Goal: Task Accomplishment & Management: Use online tool/utility

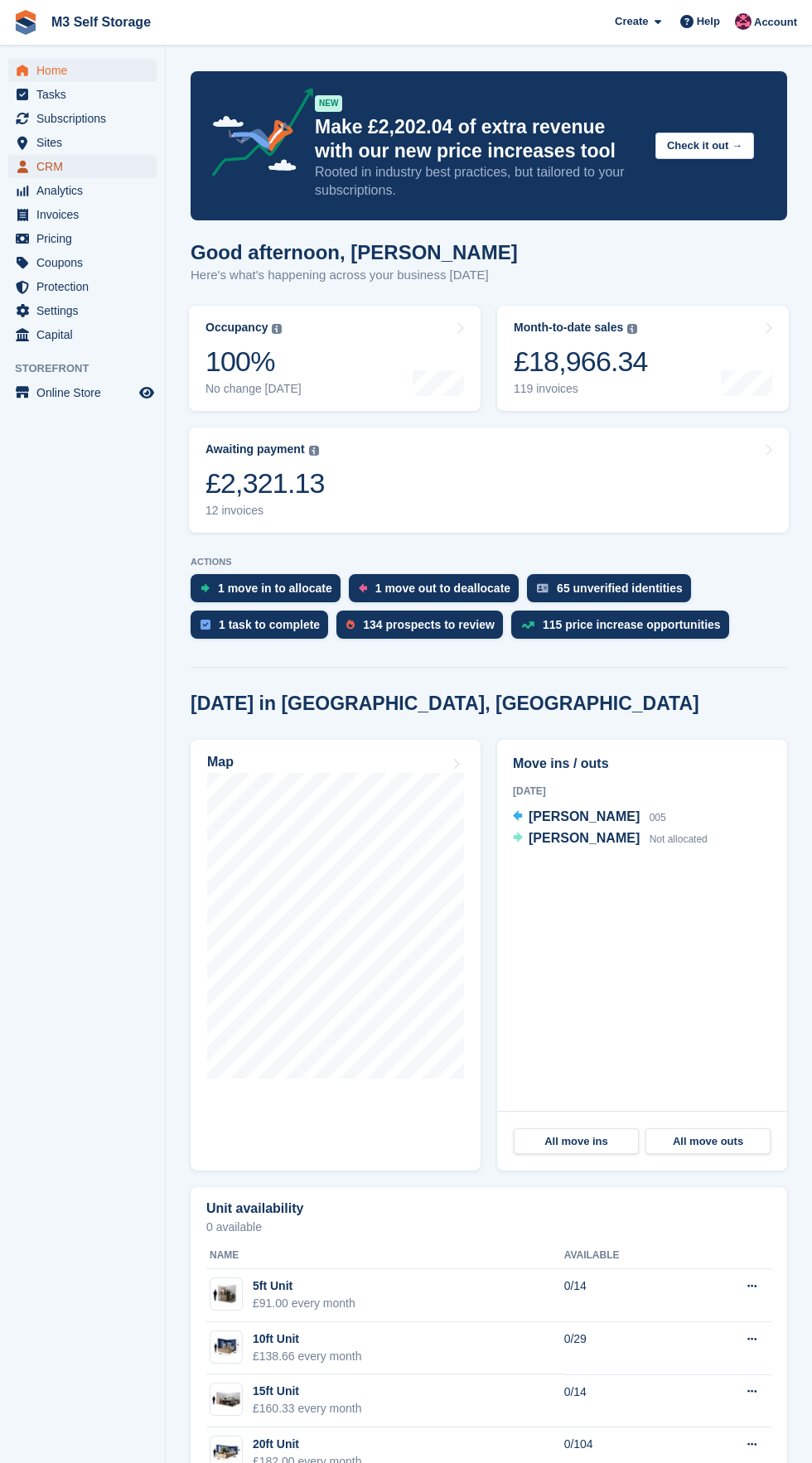
click at [147, 167] on link "CRM" at bounding box center [82, 167] width 148 height 24
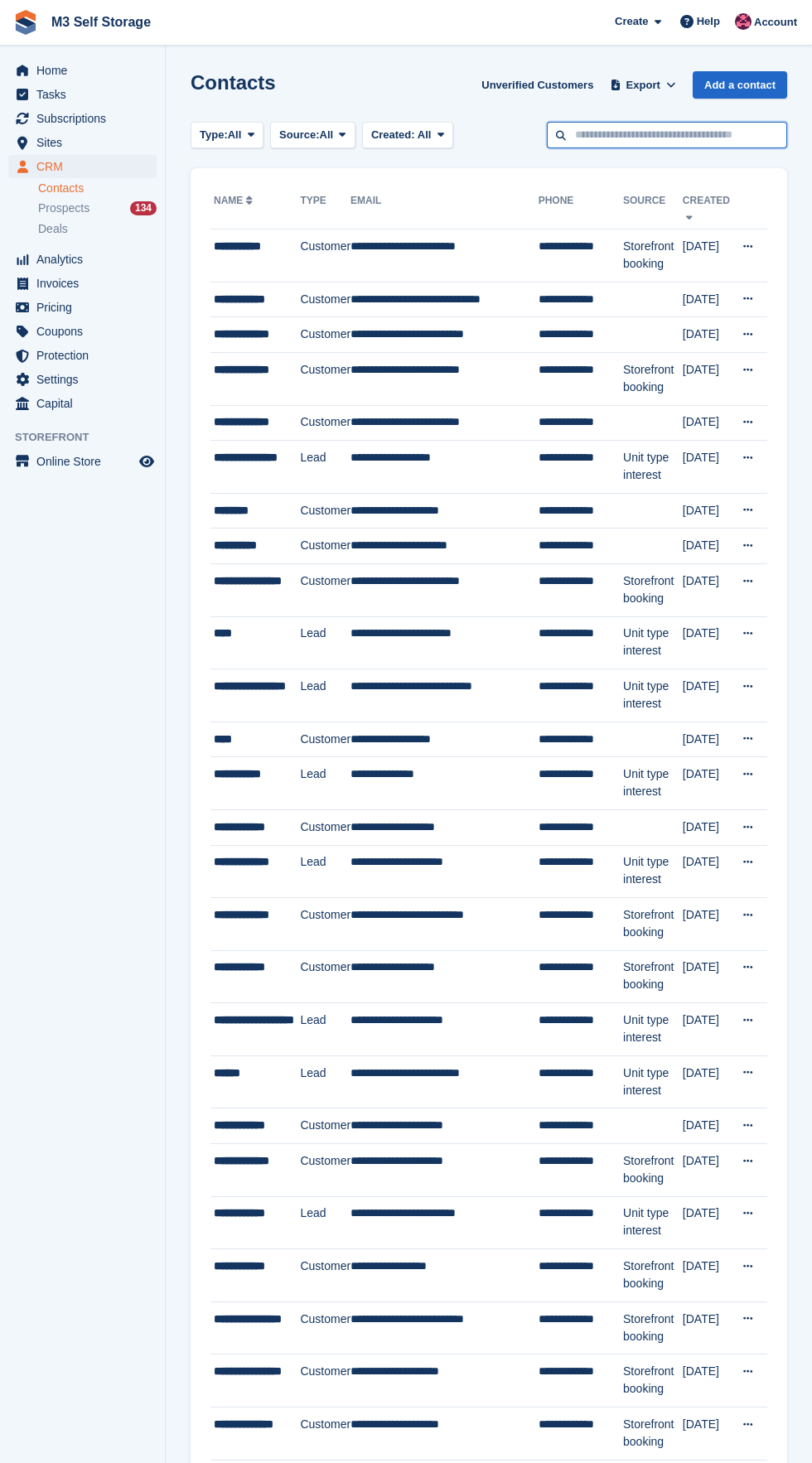
click at [686, 134] on input "text" at bounding box center [666, 135] width 240 height 27
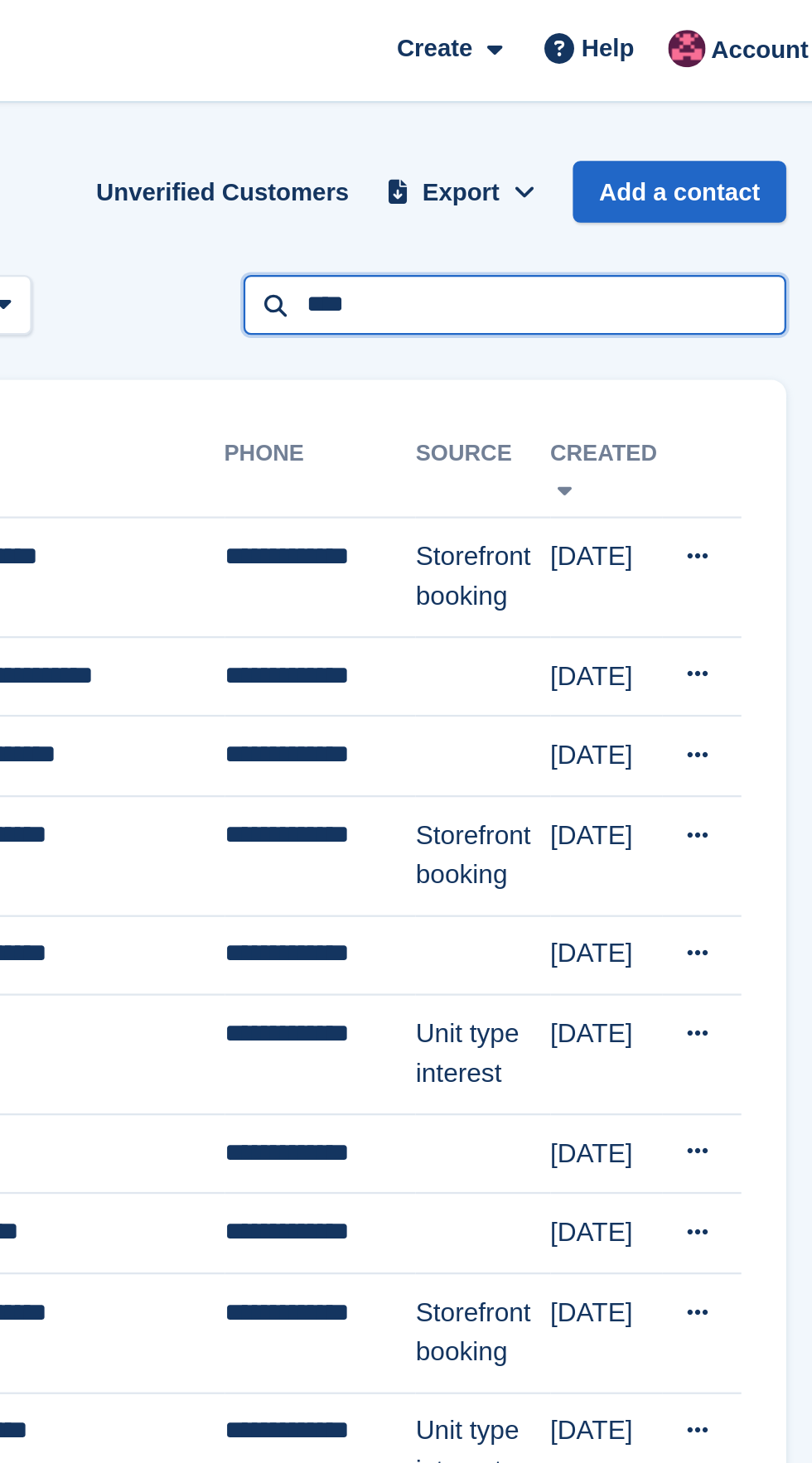
type input "****"
